Goal: Transaction & Acquisition: Purchase product/service

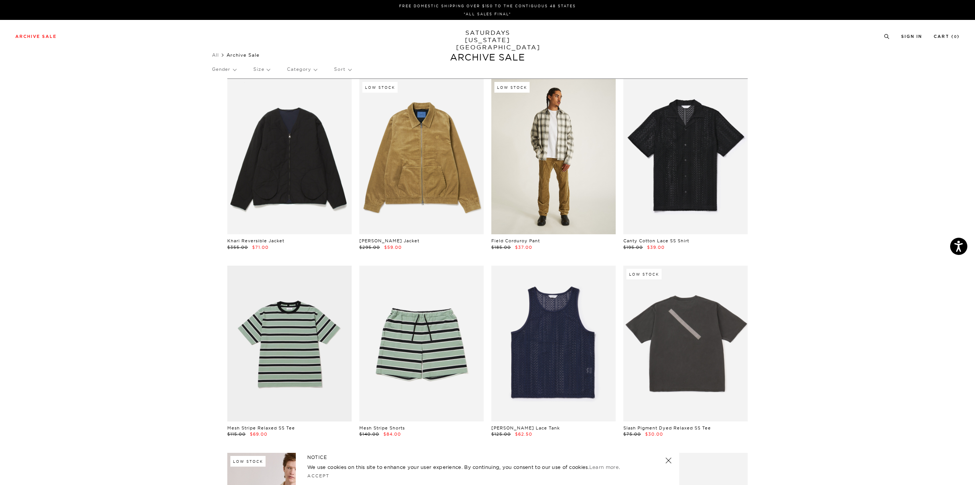
click at [525, 176] on link at bounding box center [553, 156] width 124 height 155
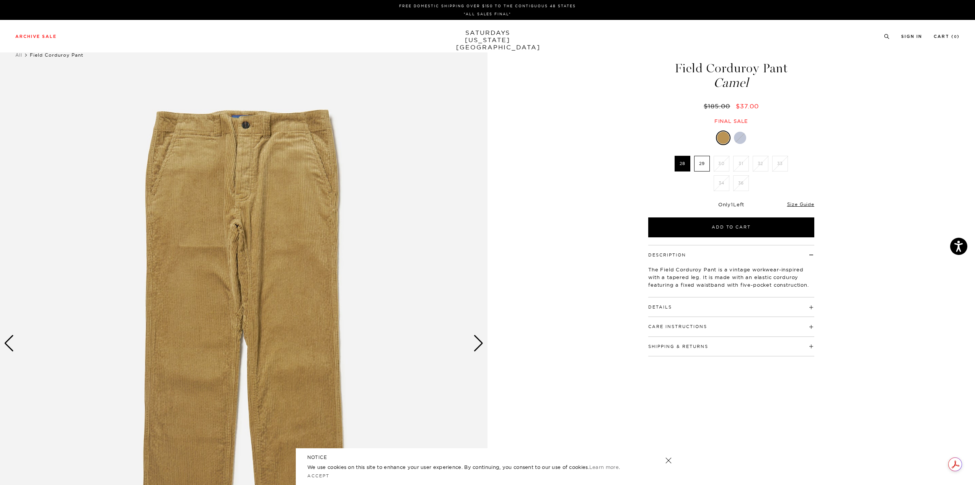
click at [476, 347] on div "Next slide" at bounding box center [478, 343] width 10 height 17
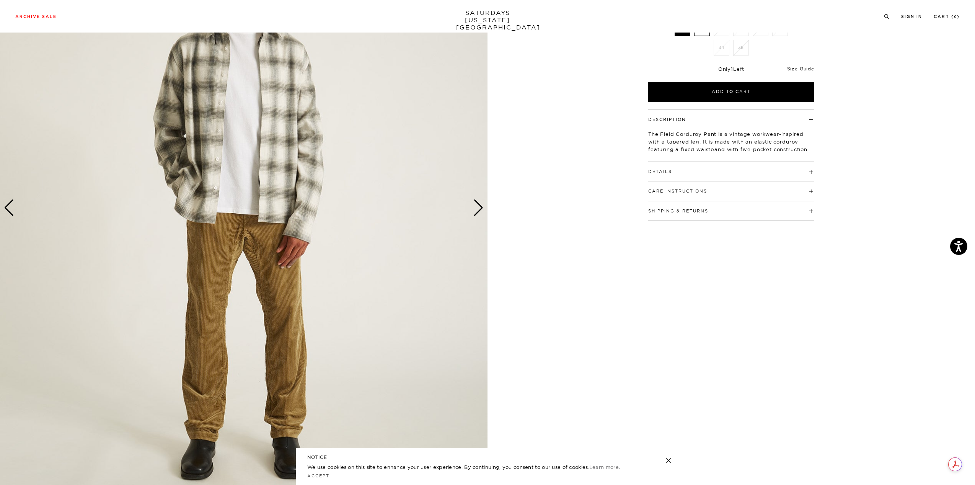
scroll to position [153, 0]
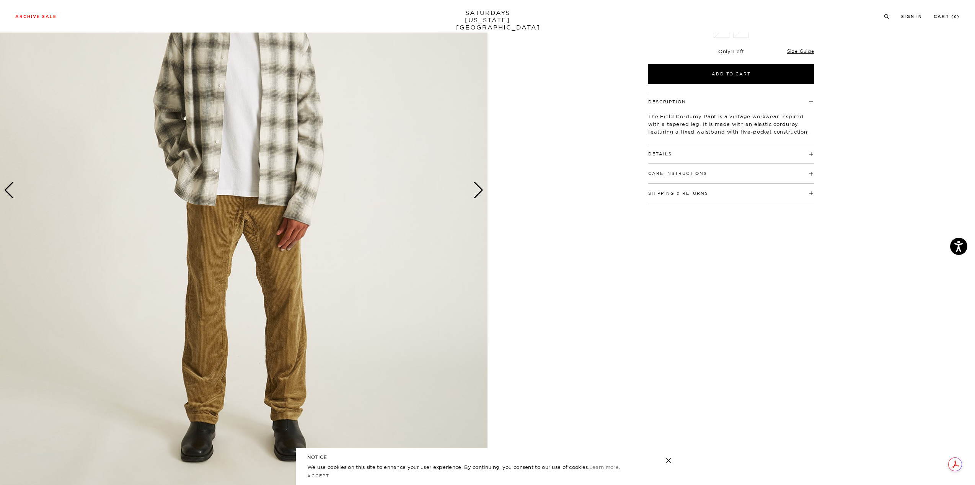
click at [474, 187] on div "Next slide" at bounding box center [478, 190] width 10 height 17
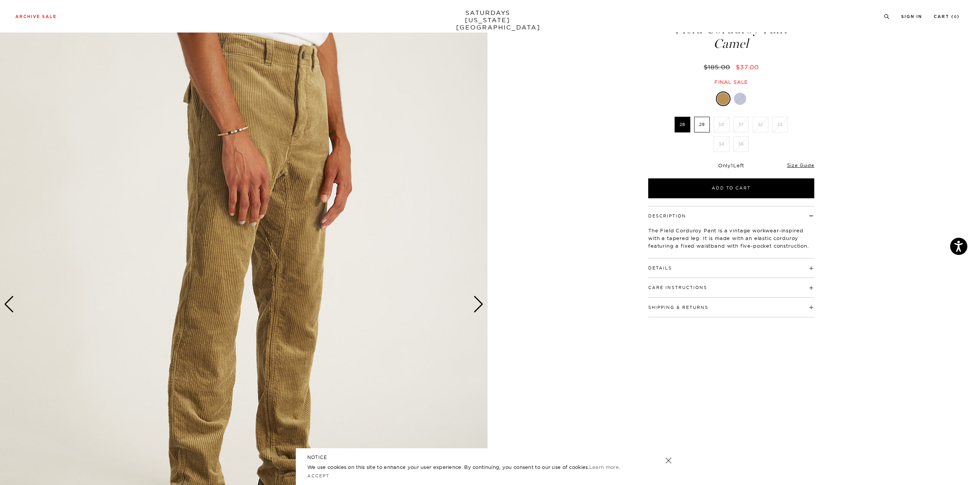
scroll to position [77, 0]
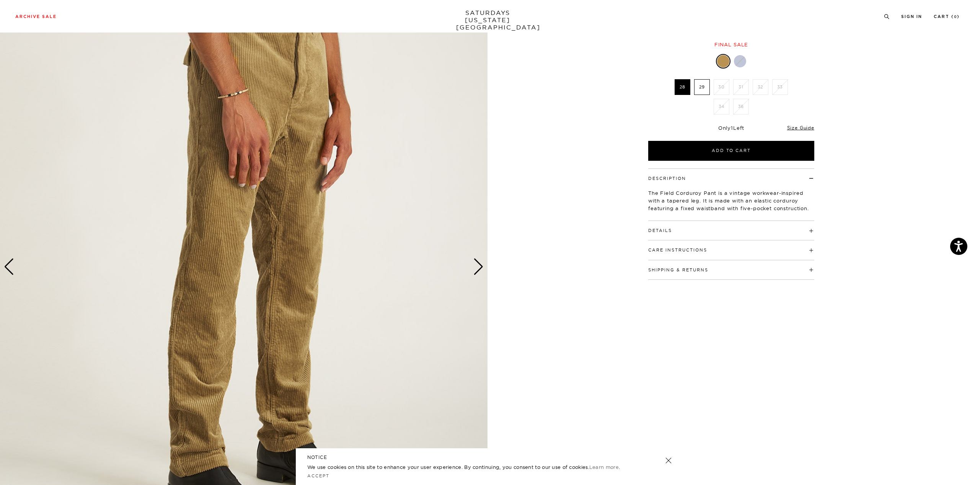
click at [482, 272] on div "Next slide" at bounding box center [478, 266] width 10 height 17
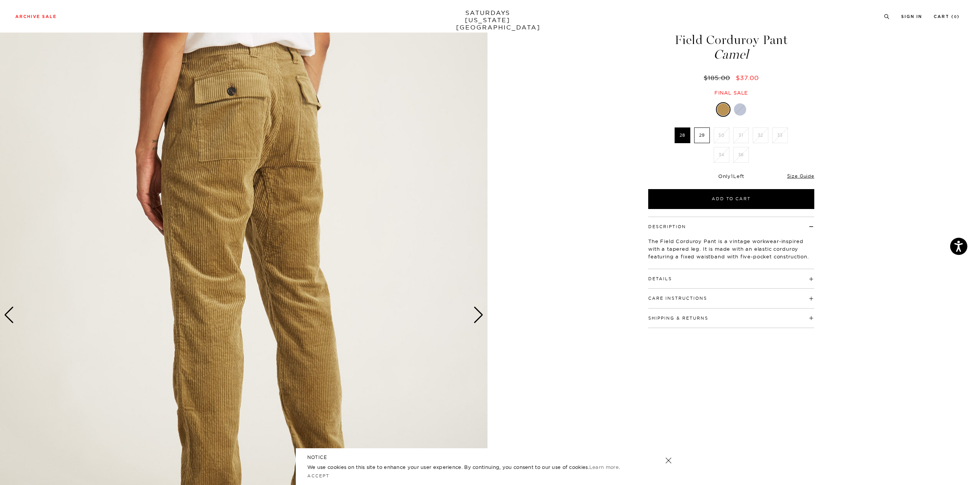
scroll to position [38, 0]
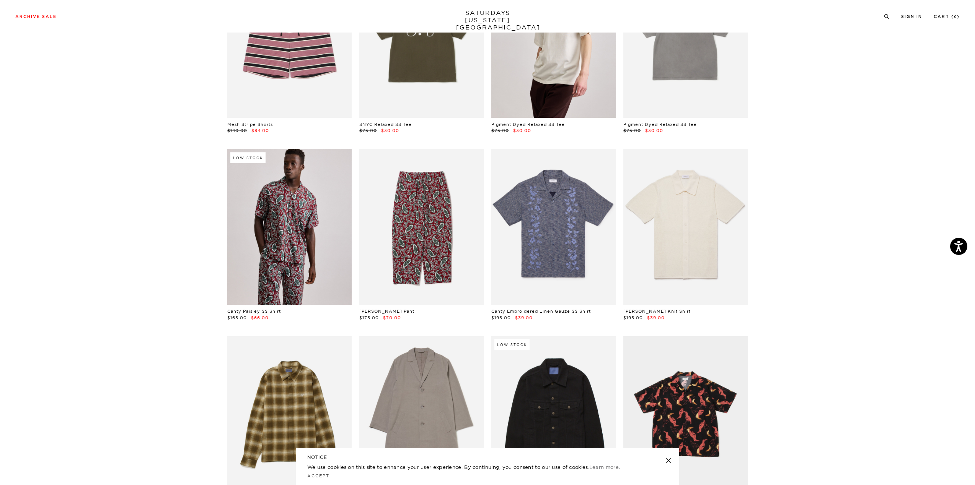
scroll to position [1990, 0]
